Goal: Check status: Check status

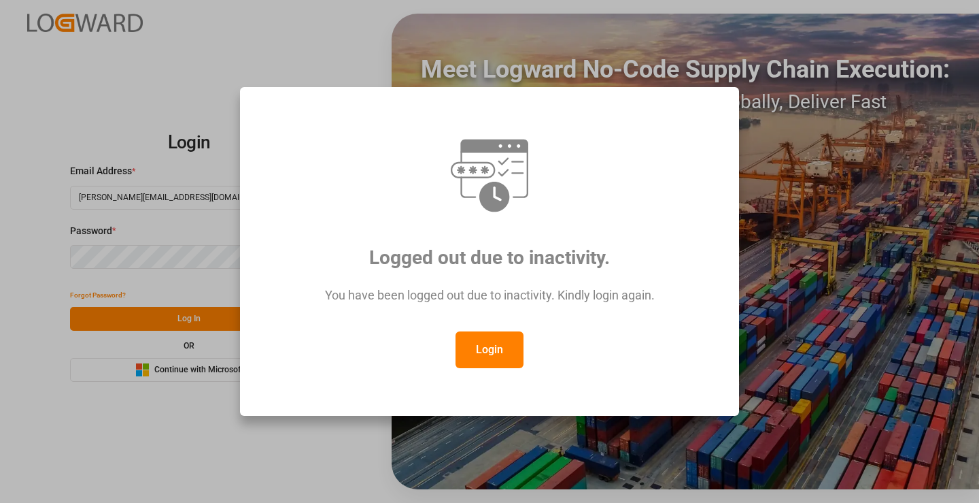
click at [489, 350] on button "Login" at bounding box center [490, 349] width 68 height 37
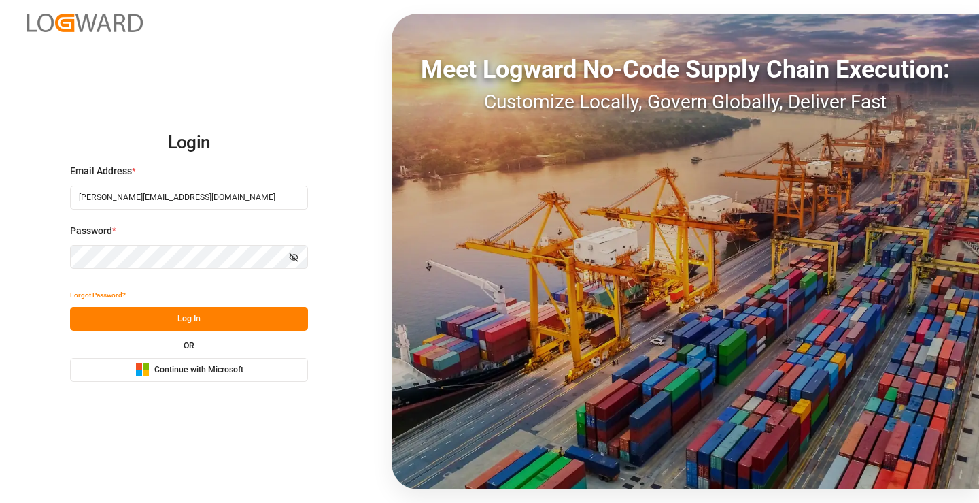
click at [221, 318] on button "Log In" at bounding box center [189, 319] width 238 height 24
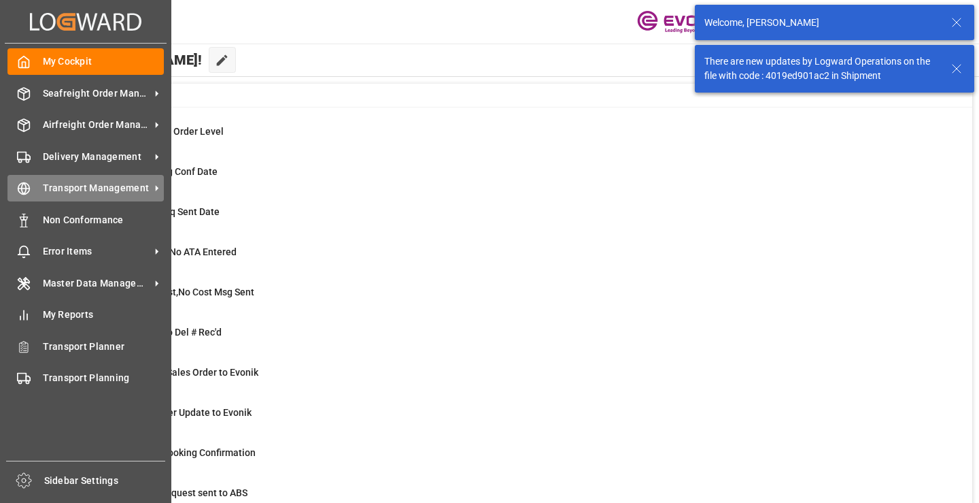
click at [22, 187] on icon at bounding box center [24, 189] width 14 height 14
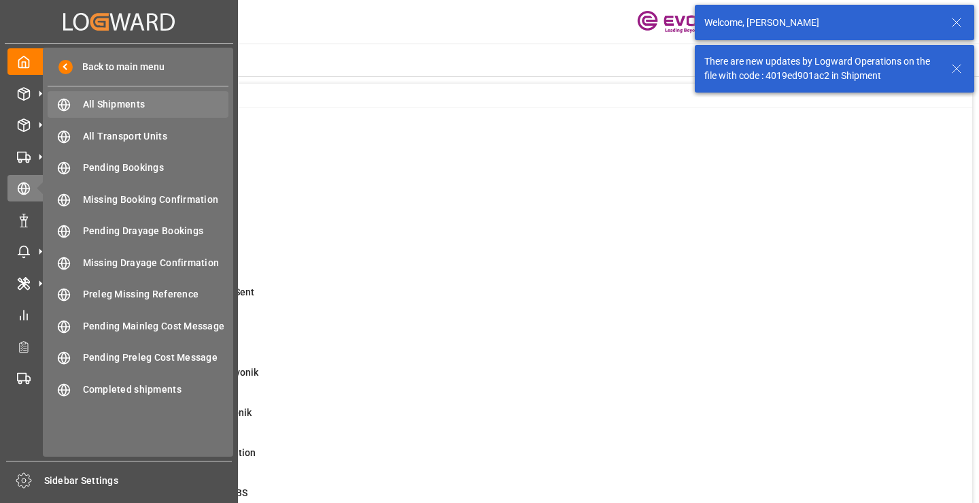
click at [137, 99] on span "All Shipments" at bounding box center [156, 104] width 146 height 14
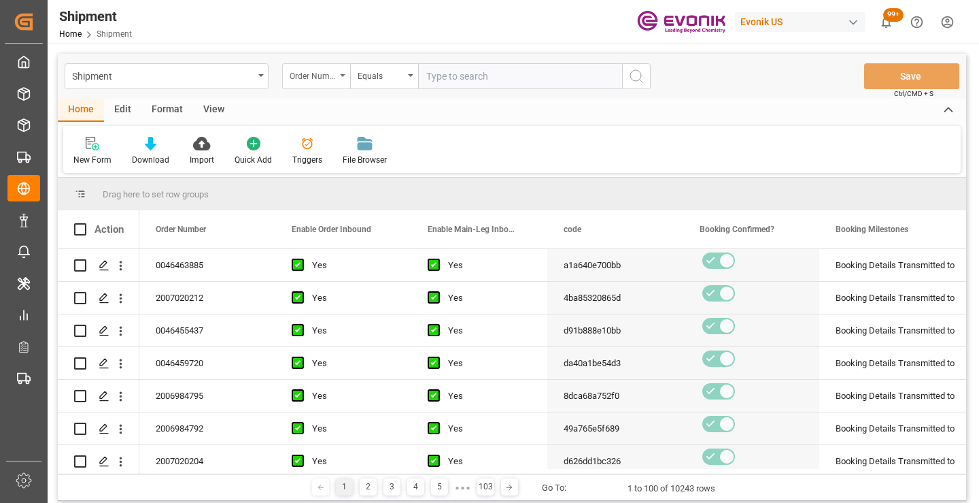
click at [324, 80] on div "Order Number" at bounding box center [313, 75] width 46 height 16
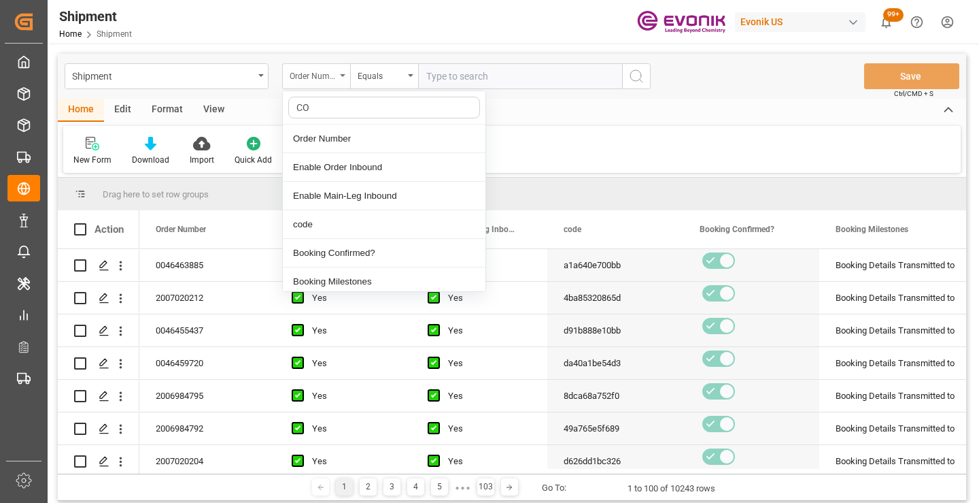
type input "COD"
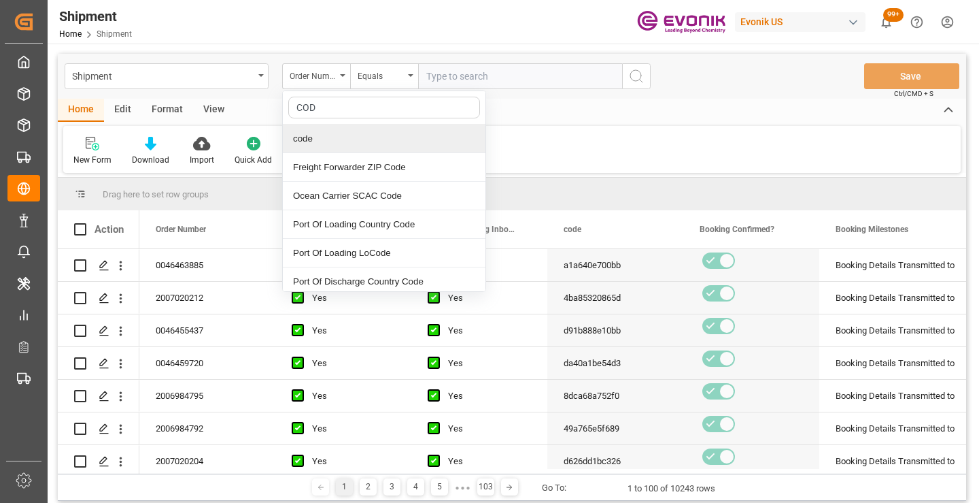
click at [349, 135] on div "code" at bounding box center [384, 138] width 203 height 29
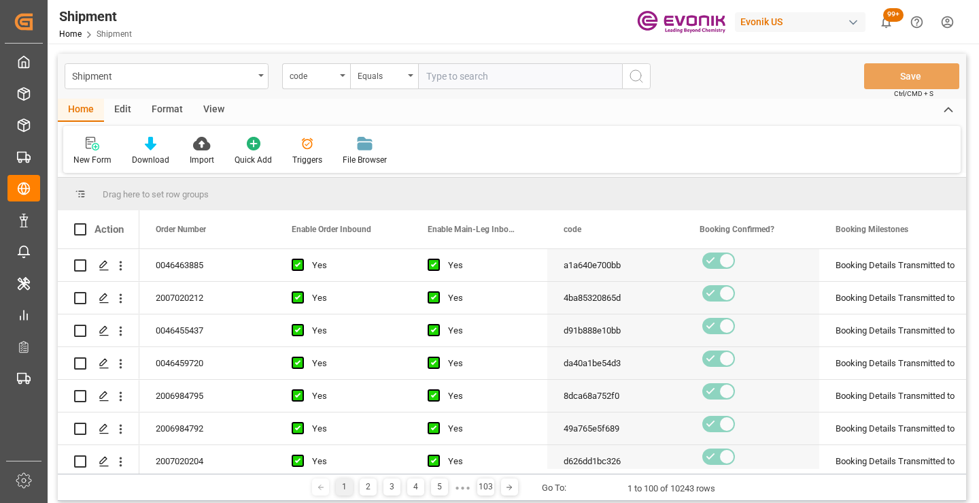
click at [492, 78] on input "text" at bounding box center [520, 76] width 204 height 26
paste input "b15cacf8af59"
type input "b15cacf8af59"
click at [631, 81] on icon "search button" at bounding box center [636, 76] width 16 height 16
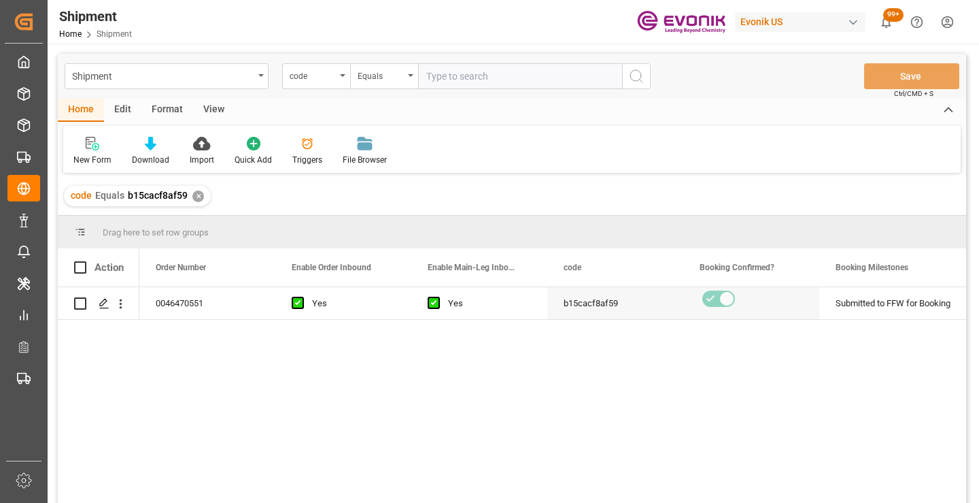
click at [781, 419] on div "0046470551 Yes Yes b15cacf8af59 Submitted to FFW for Booking Active No" at bounding box center [552, 399] width 827 height 224
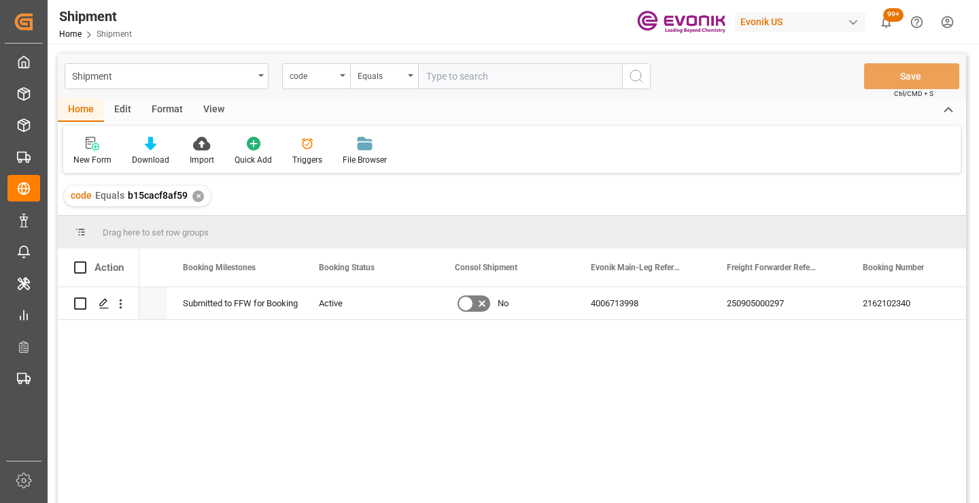
scroll to position [0, 626]
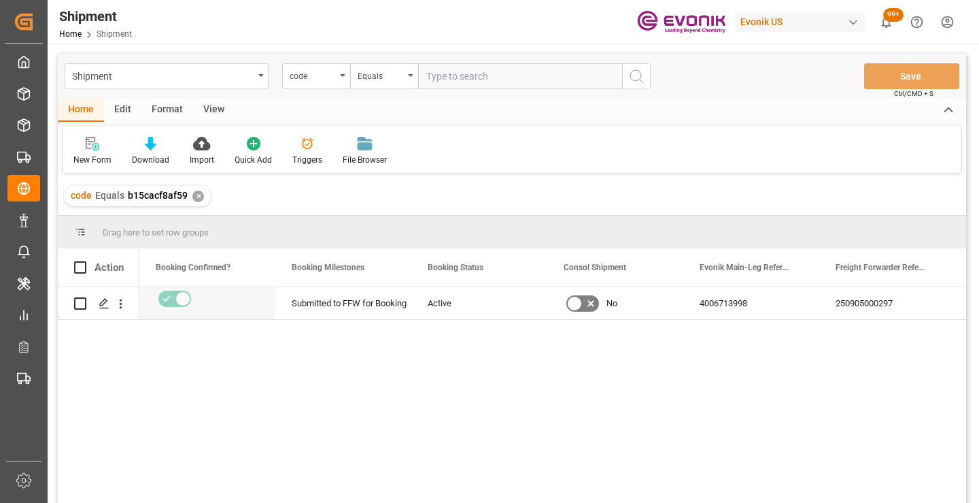
click at [199, 199] on div "✕" at bounding box center [198, 196] width 12 height 12
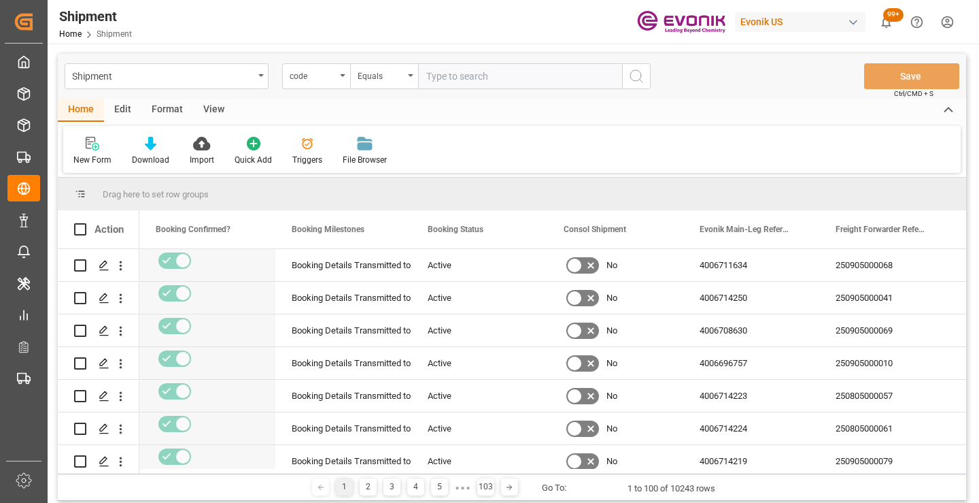
click at [535, 78] on input "text" at bounding box center [520, 76] width 204 height 26
paste input "5ba9000c0161"
type input "5ba9000c0161"
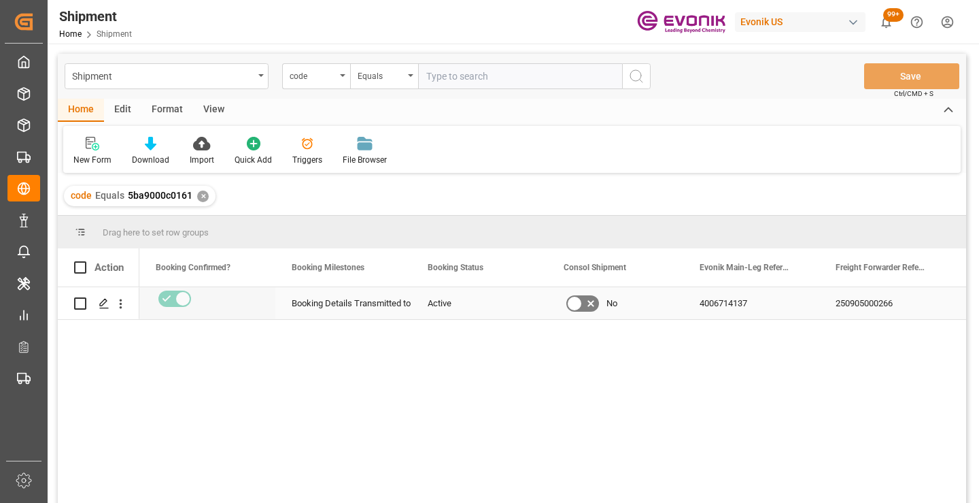
click at [876, 299] on div "250905000266" at bounding box center [888, 303] width 136 height 32
click at [203, 197] on div "✕" at bounding box center [203, 196] width 12 height 12
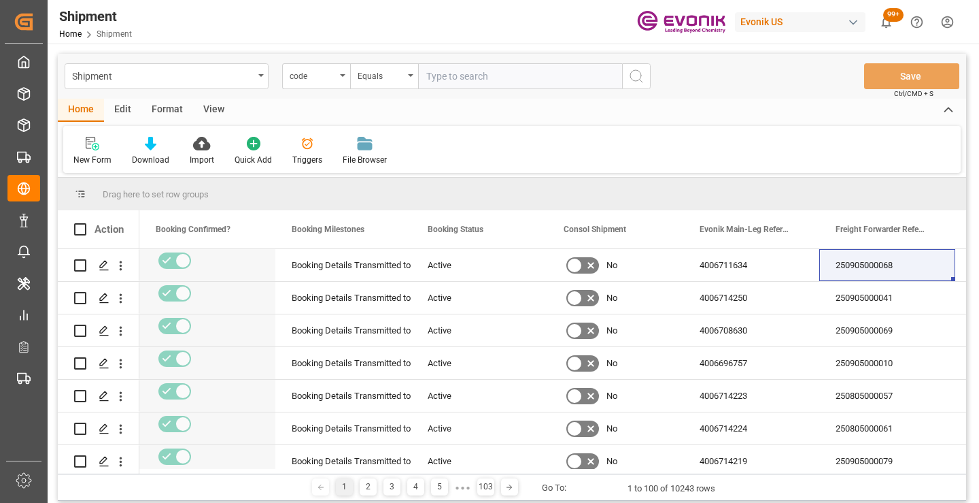
click at [496, 78] on input "text" at bounding box center [520, 76] width 204 height 26
paste input "96392042fe25"
type input "96392042fe25"
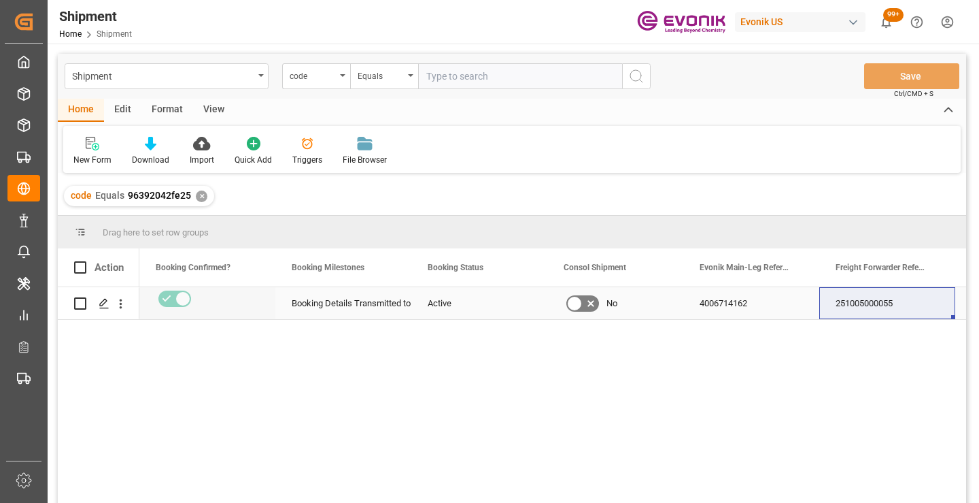
click at [869, 303] on div "251005000055" at bounding box center [888, 303] width 136 height 32
click at [196, 197] on div "✕" at bounding box center [202, 196] width 12 height 12
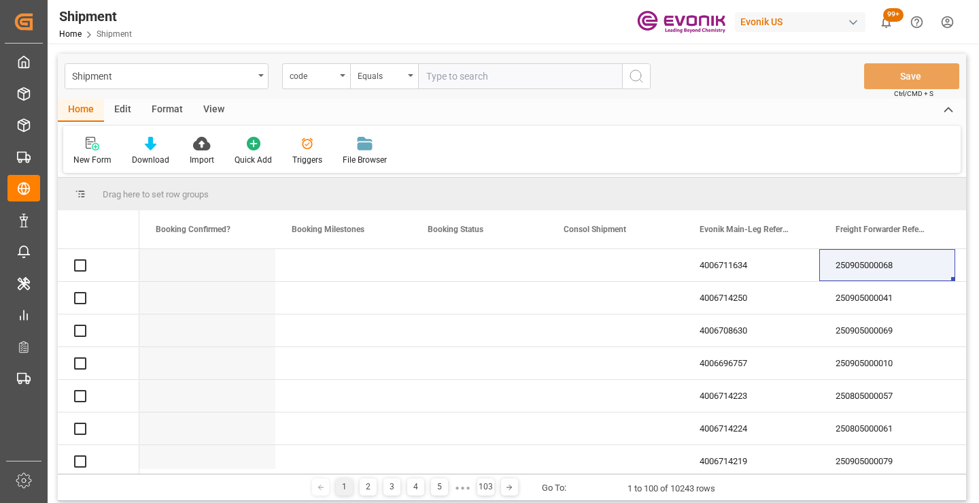
click at [526, 73] on input "text" at bounding box center [520, 76] width 204 height 26
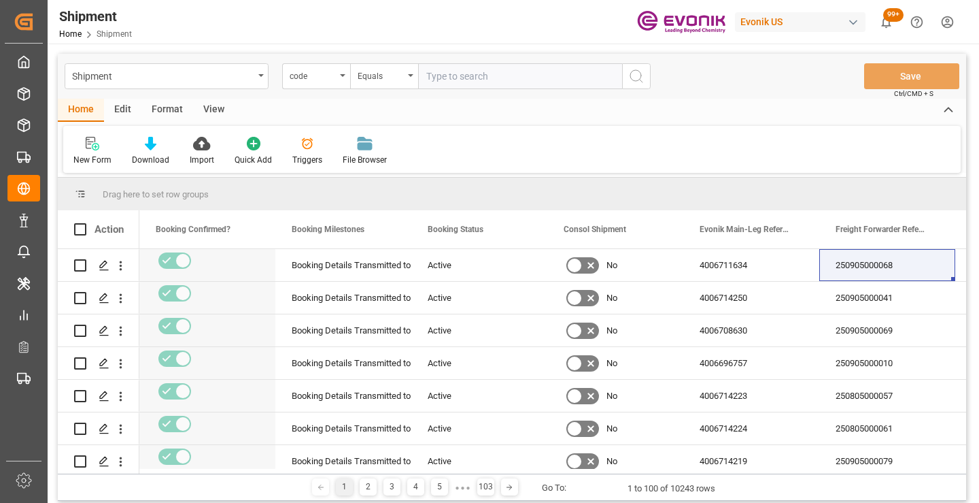
paste input "77efbf0d3f1c"
type input "77efbf0d3f1c"
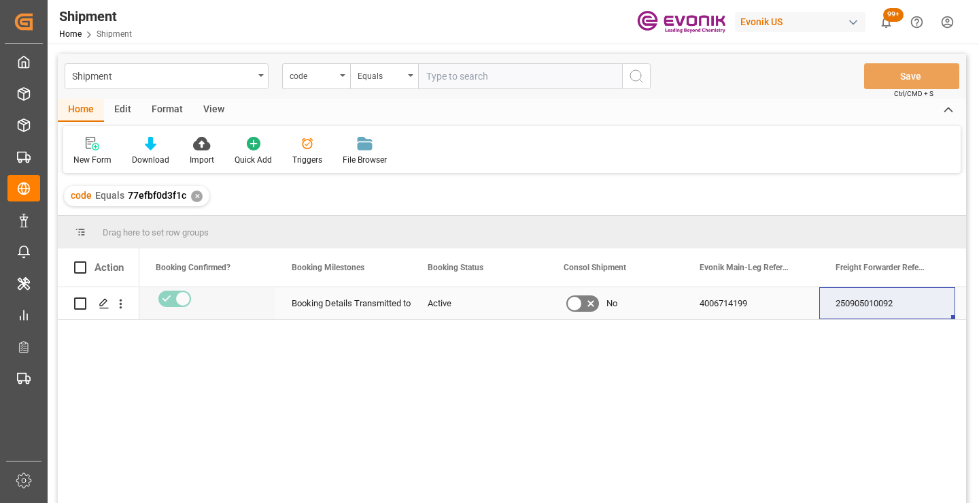
click at [864, 306] on div "250905010092" at bounding box center [888, 303] width 136 height 32
click at [195, 198] on div "✕" at bounding box center [197, 196] width 12 height 12
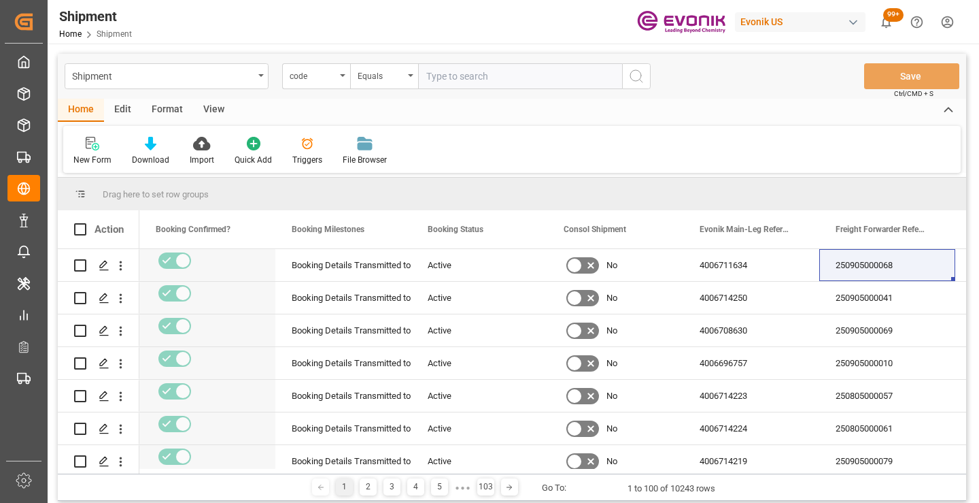
click at [499, 83] on input "text" at bounding box center [520, 76] width 204 height 26
paste input "d626dd1bc326"
type input "d626dd1bc326"
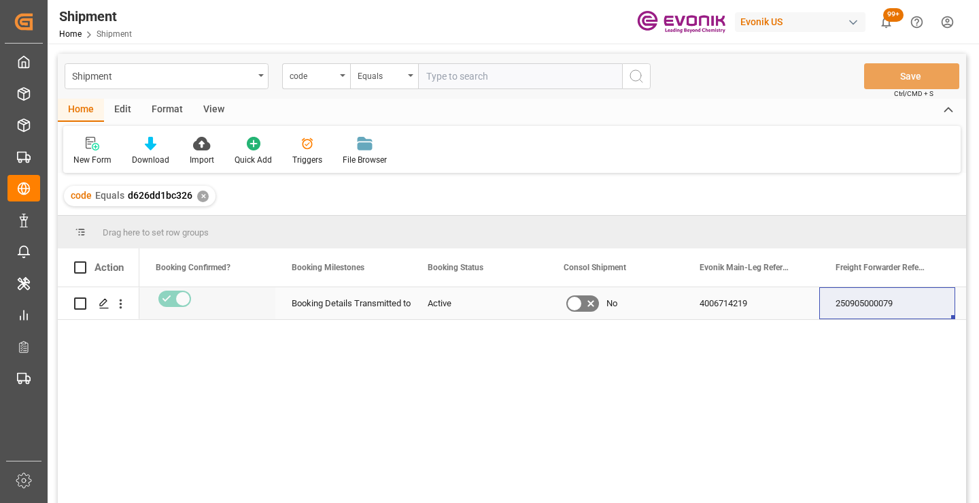
click at [866, 300] on div "250905000079" at bounding box center [888, 303] width 136 height 32
click at [203, 191] on div "✕" at bounding box center [203, 196] width 12 height 12
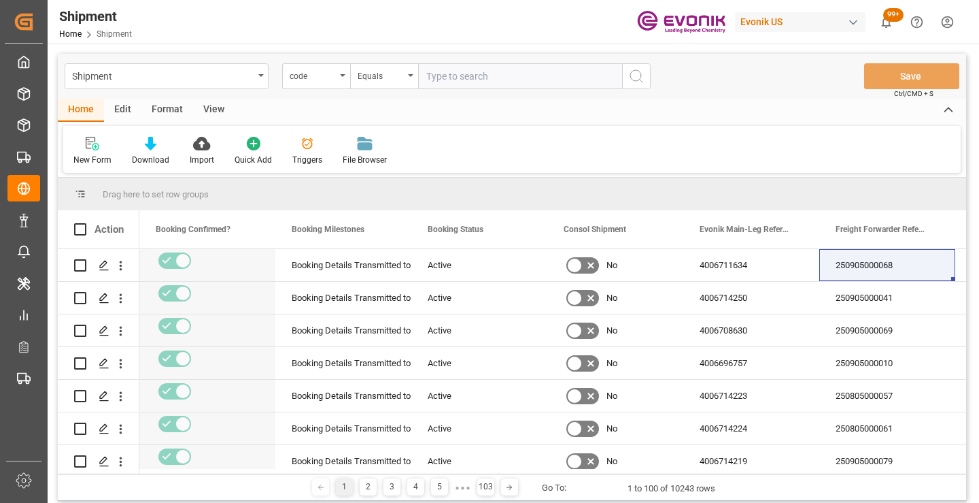
click at [492, 80] on input "text" at bounding box center [520, 76] width 204 height 26
paste input "27f550ba76fc"
type input "27f550ba76fc"
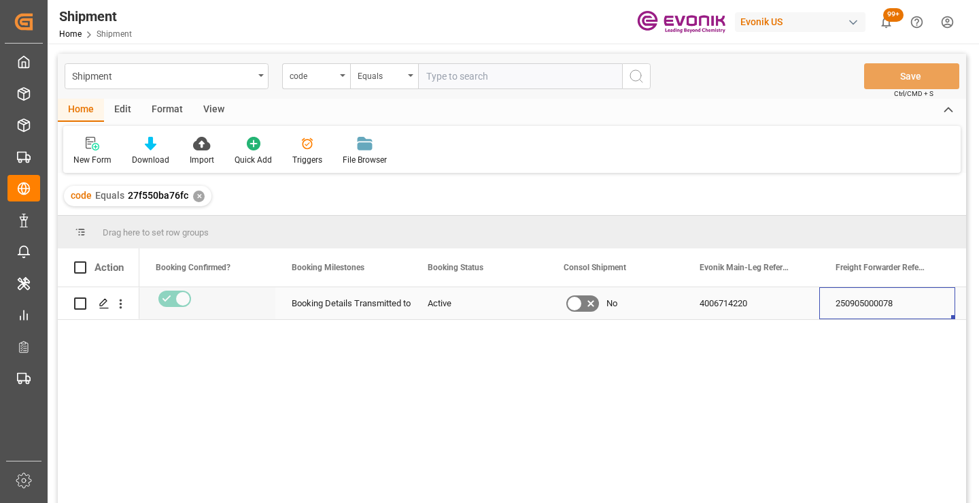
click at [897, 303] on div "250905000078" at bounding box center [888, 303] width 136 height 32
click at [199, 199] on div "✕" at bounding box center [199, 196] width 12 height 12
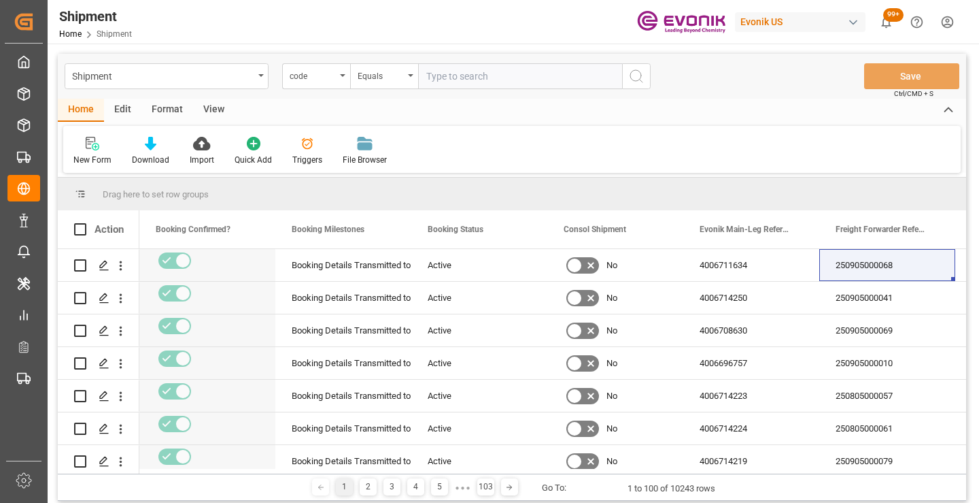
click at [513, 74] on input "text" at bounding box center [520, 76] width 204 height 26
paste input "b2ba3f995559"
type input "b2ba3f995559"
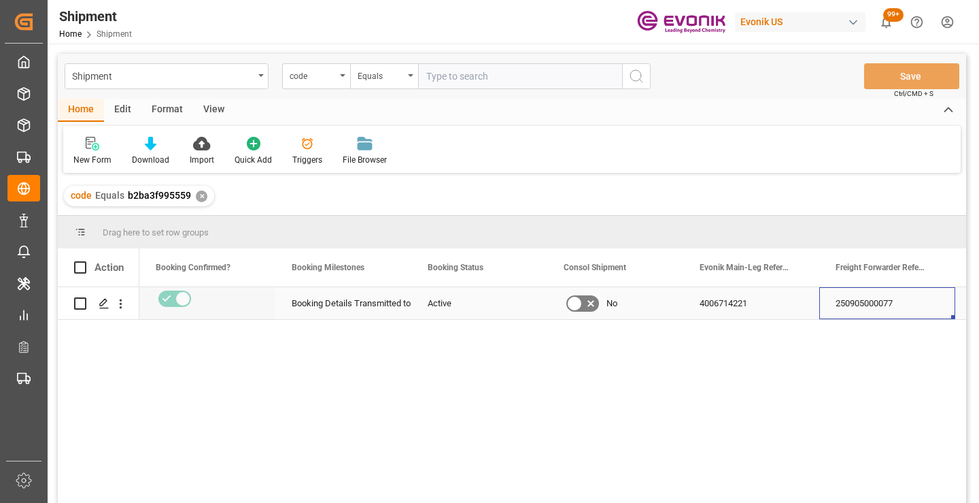
click at [867, 305] on div "250905000077" at bounding box center [888, 303] width 136 height 32
click at [199, 195] on div "✕" at bounding box center [202, 196] width 12 height 12
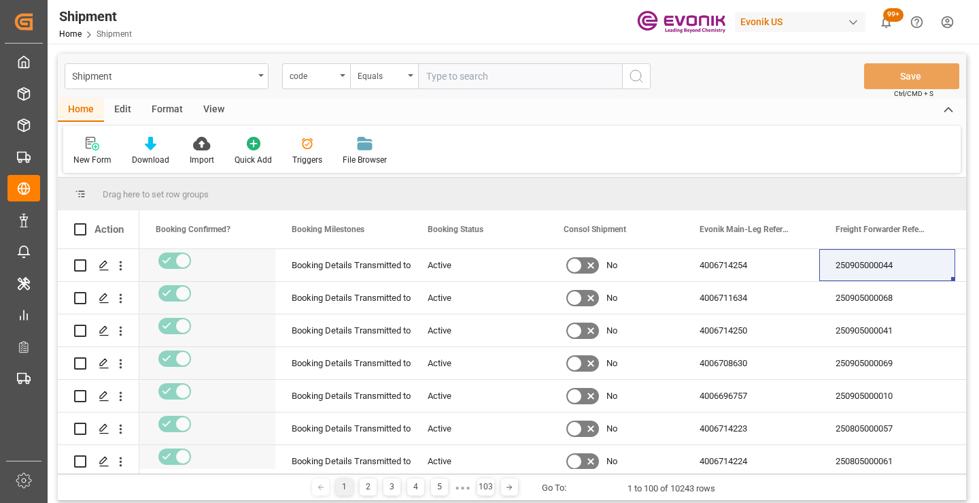
click at [510, 76] on input "text" at bounding box center [520, 76] width 204 height 26
paste input "8dca68a752f0"
type input "8dca68a752f0"
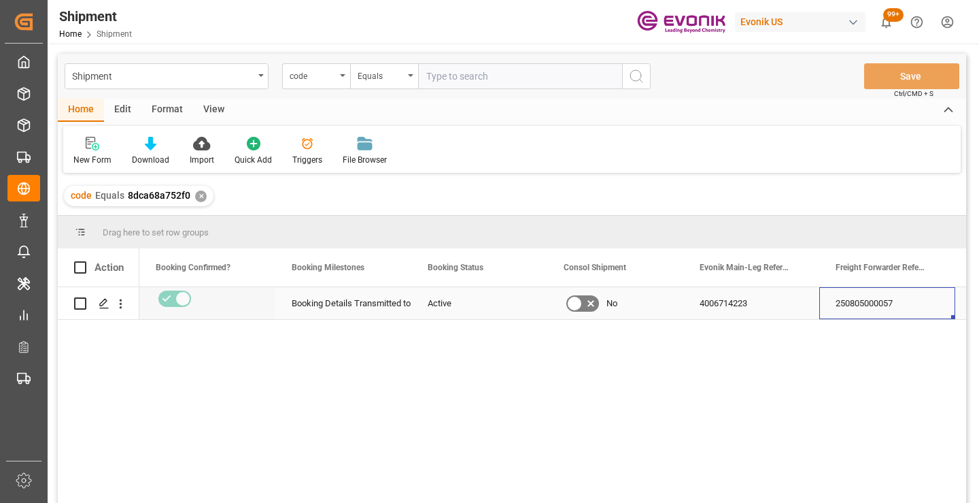
click at [850, 305] on div "250805000057" at bounding box center [888, 303] width 136 height 32
click at [196, 195] on div "✕" at bounding box center [201, 196] width 12 height 12
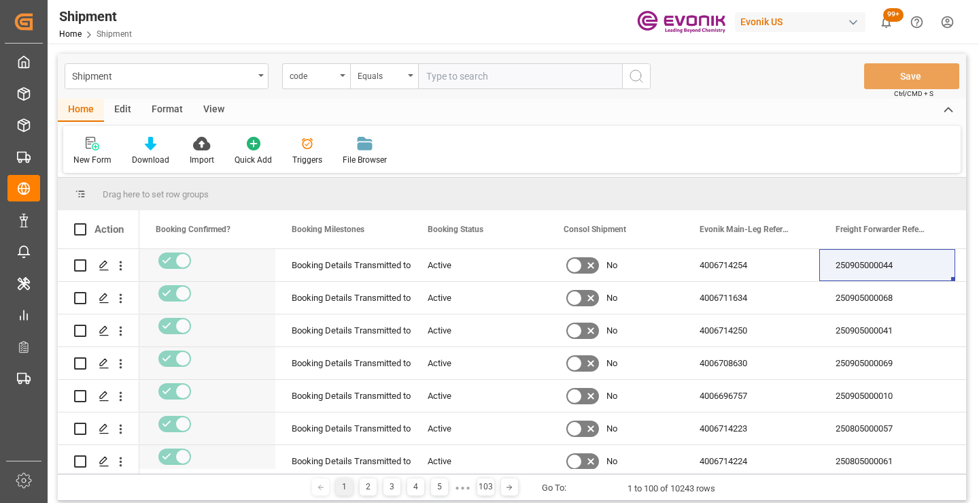
click at [492, 75] on input "text" at bounding box center [520, 76] width 204 height 26
paste input "49a765e5f689"
type input "49a765e5f689"
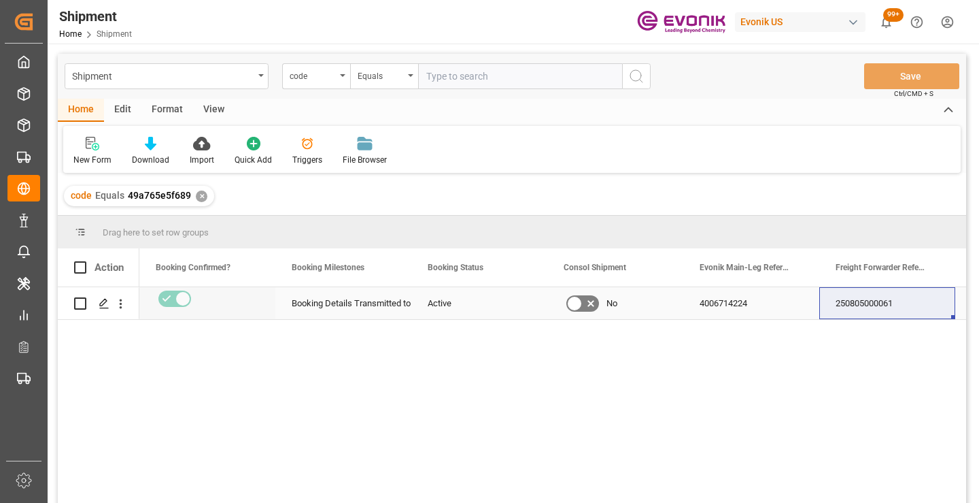
click at [879, 306] on div "250805000061" at bounding box center [888, 303] width 136 height 32
click at [198, 196] on div "✕" at bounding box center [202, 196] width 12 height 12
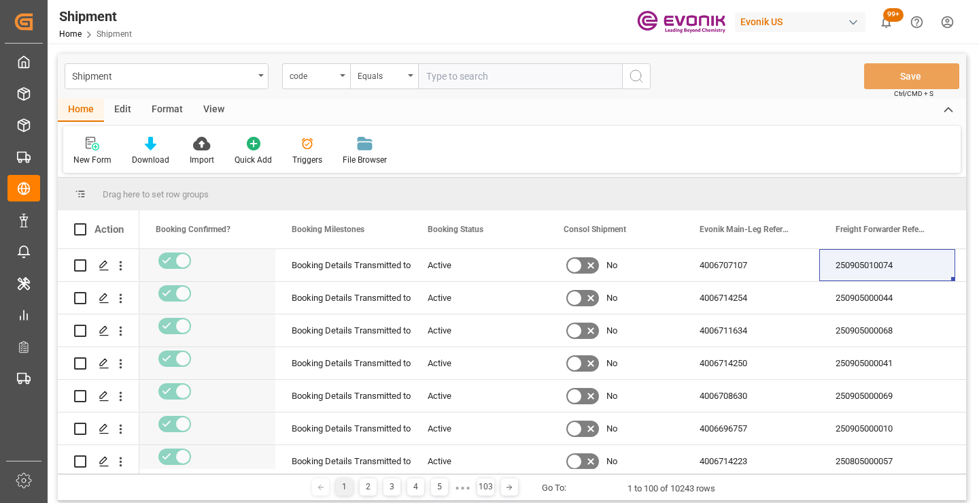
click at [492, 79] on input "text" at bounding box center [520, 76] width 204 height 26
paste input "4ba85320865d"
type input "4ba85320865d"
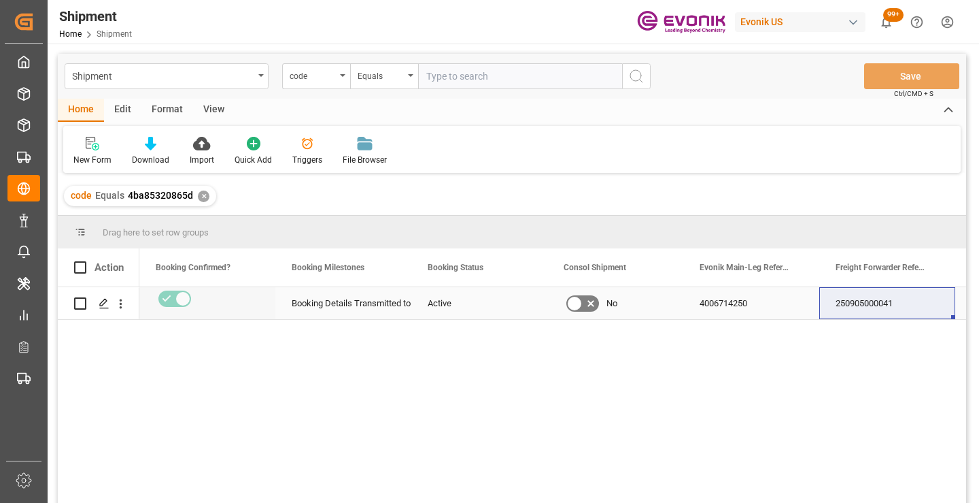
click at [871, 307] on div "250905000041" at bounding box center [888, 303] width 136 height 32
click at [203, 199] on div "✕" at bounding box center [204, 196] width 12 height 12
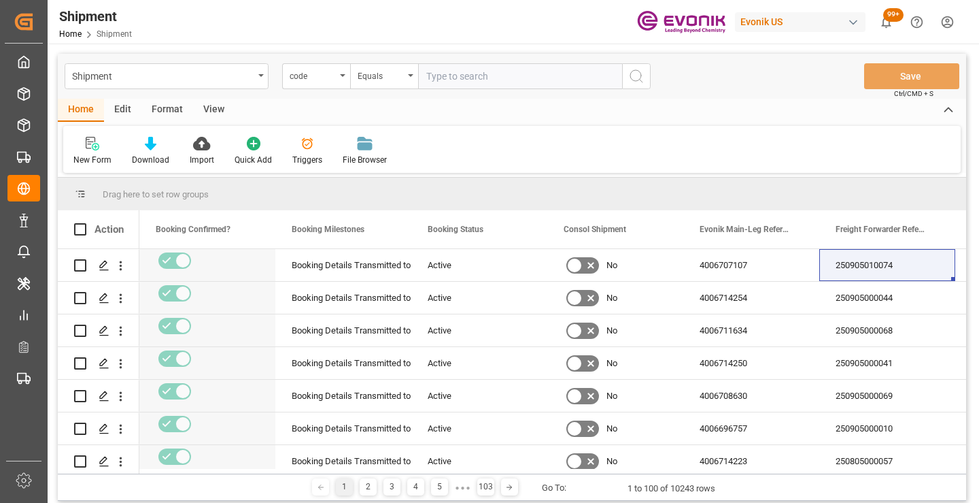
click at [533, 74] on input "text" at bounding box center [520, 76] width 204 height 26
paste input "ce1f2683aa8d"
type input "ce1f2683aa8d"
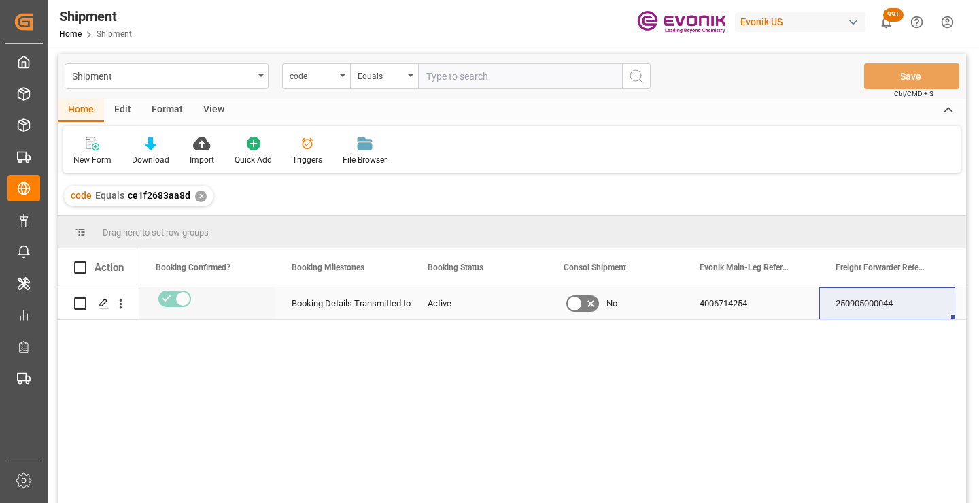
click at [871, 301] on div "250905000044" at bounding box center [888, 303] width 136 height 32
